Goal: Information Seeking & Learning: Find specific fact

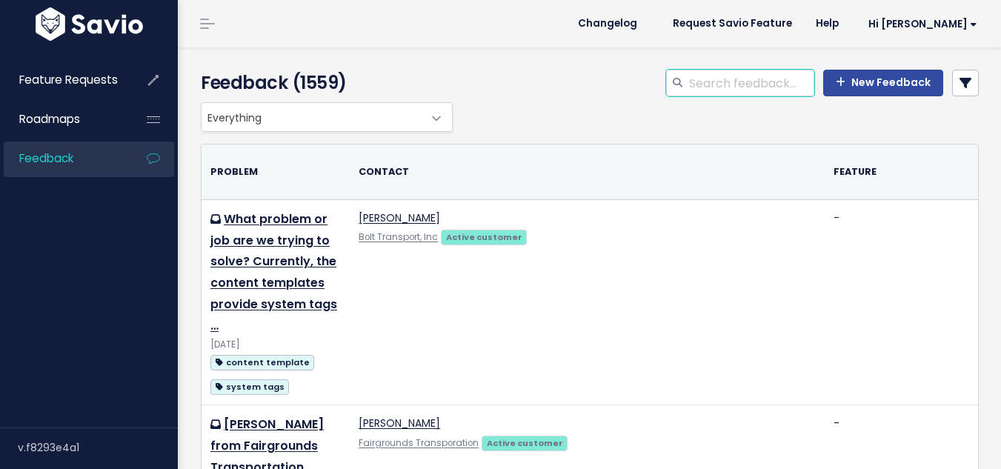
click at [718, 78] on input "search" at bounding box center [751, 83] width 127 height 27
click at [712, 91] on input "search" at bounding box center [751, 83] width 127 height 27
type input "invoice delivery pdf"
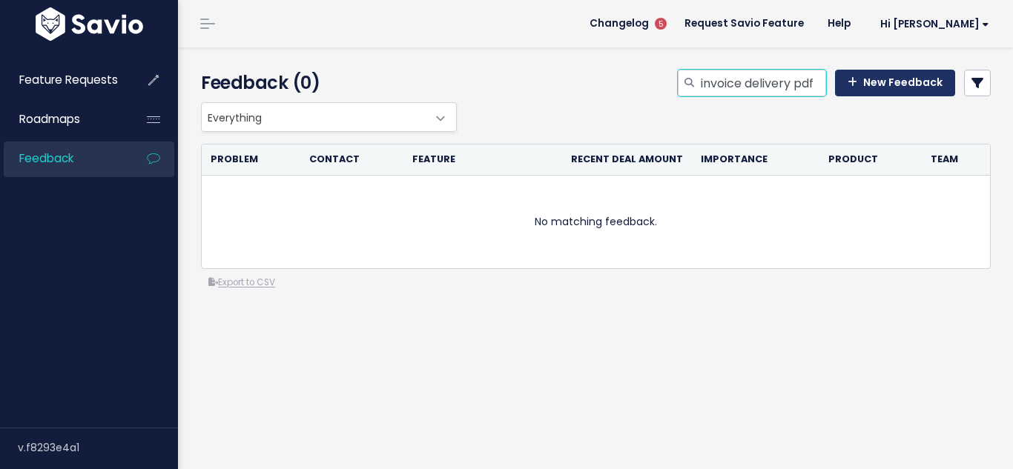
drag, startPoint x: 788, startPoint y: 87, endPoint x: 860, endPoint y: 70, distance: 73.7
click at [860, 70] on div "invoice delivery pdf New Feedback" at bounding box center [833, 83] width 313 height 27
type input "i"
type input "separate file"
